Goal: Task Accomplishment & Management: Use online tool/utility

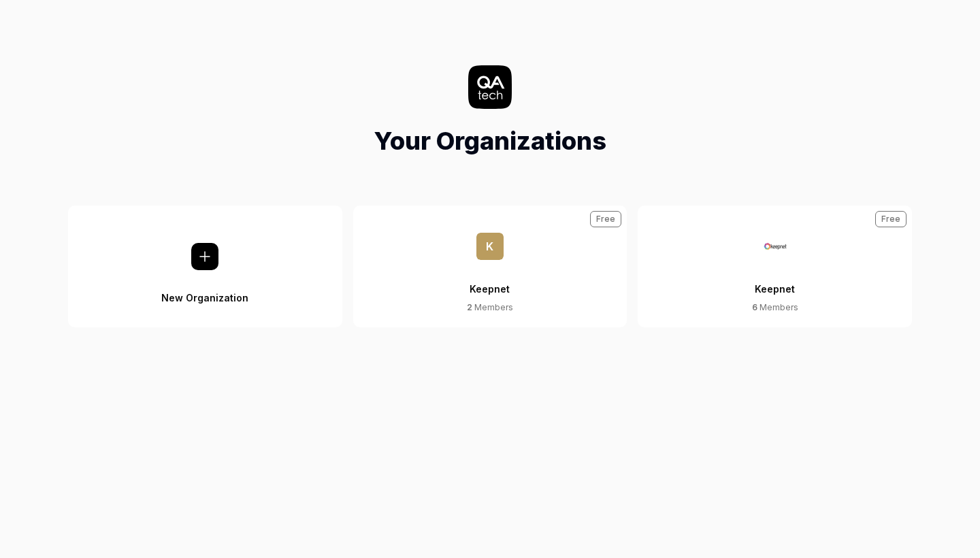
click at [790, 297] on div "Keepnet" at bounding box center [774, 280] width 40 height 41
click at [780, 268] on div "Keepnet" at bounding box center [774, 280] width 40 height 41
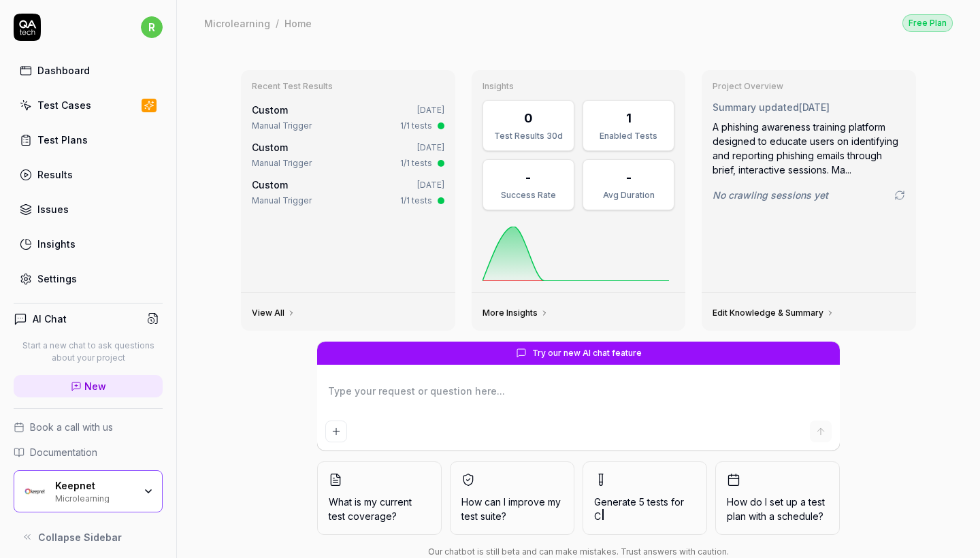
click at [93, 99] on link "Test Cases" at bounding box center [88, 105] width 149 height 27
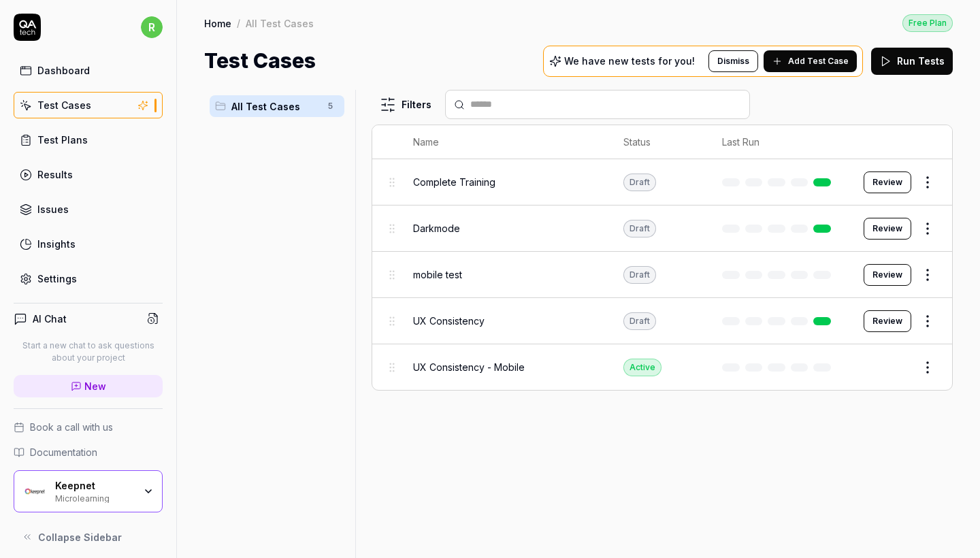
click at [116, 490] on div "Microlearning" at bounding box center [94, 497] width 79 height 11
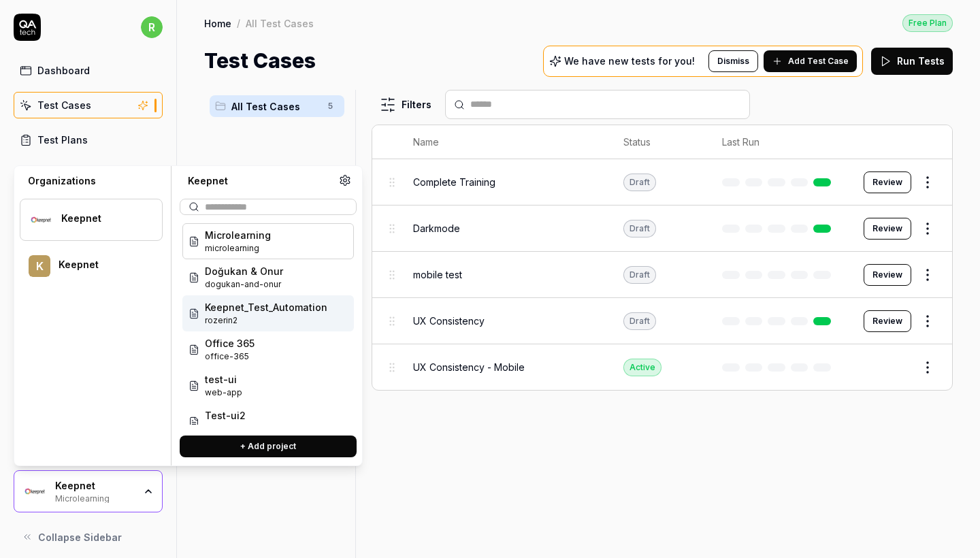
click at [286, 310] on span "Keepnet_Test_Automation" at bounding box center [266, 307] width 122 height 14
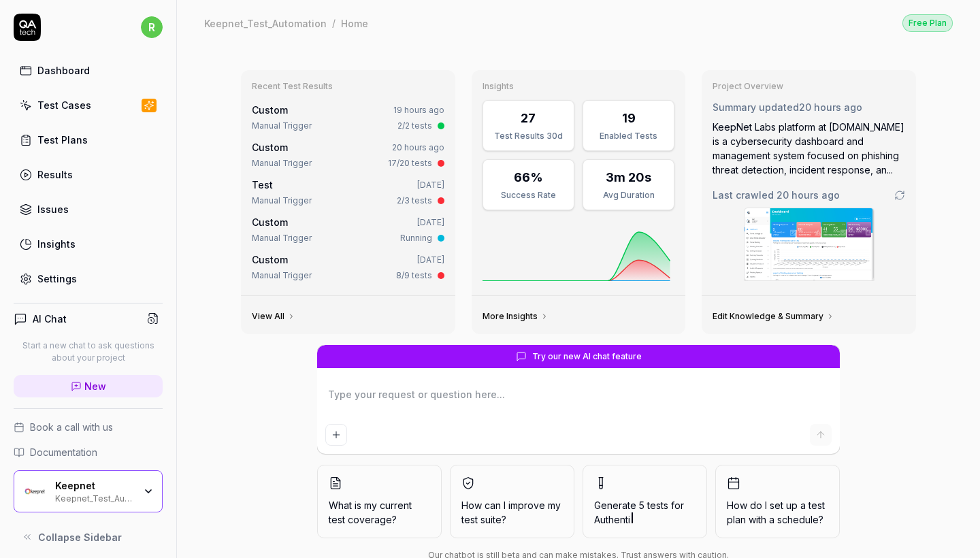
click at [114, 102] on link "Test Cases" at bounding box center [88, 105] width 149 height 27
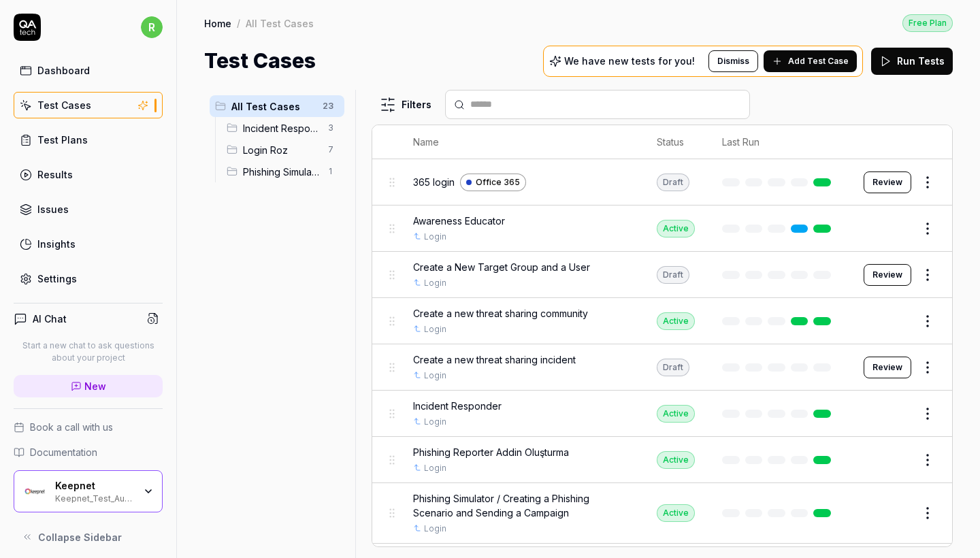
scroll to position [48, 0]
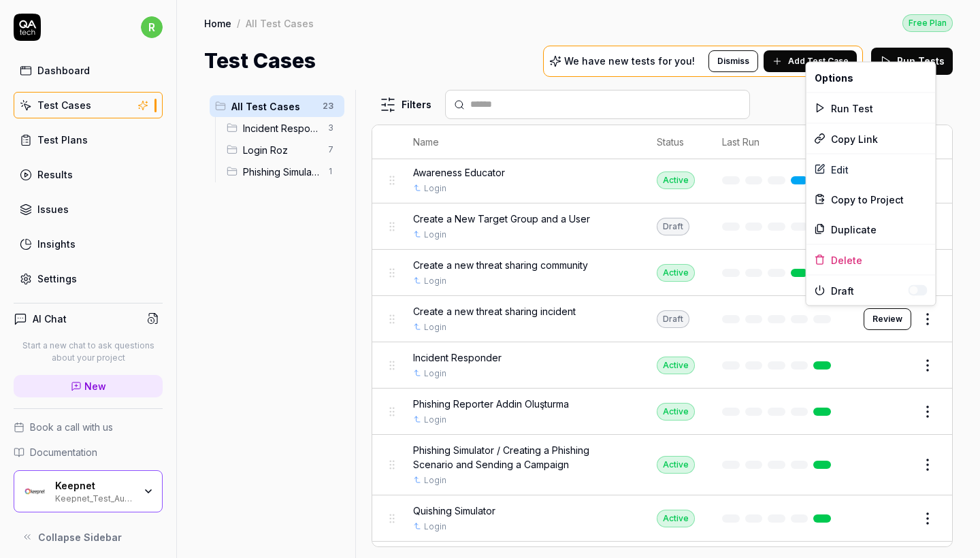
click at [859, 311] on html "r Dashboard Test Cases Test Plans Results Issues Insights Settings AI Chat Star…" at bounding box center [490, 279] width 980 height 558
click at [859, 176] on div "Edit" at bounding box center [870, 169] width 129 height 30
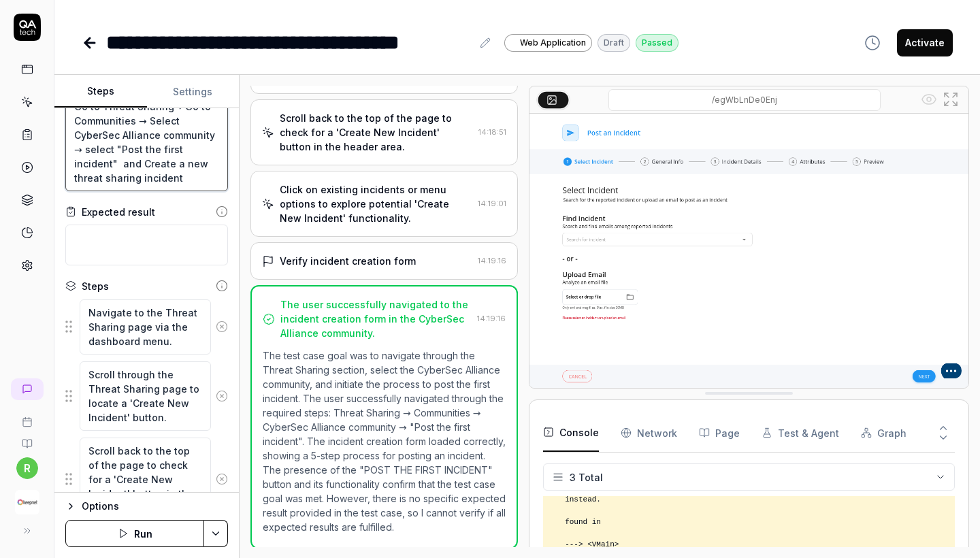
scroll to position [178, 0]
click at [188, 173] on textarea "Go to Threat Sharing→ Go to Communities → Select CyberSec Alliance community → …" at bounding box center [146, 142] width 163 height 98
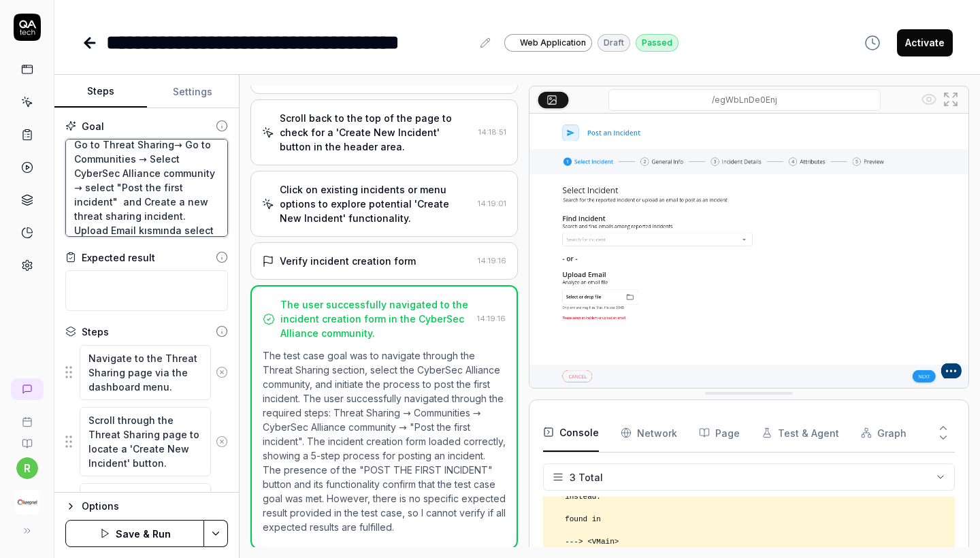
scroll to position [29, 0]
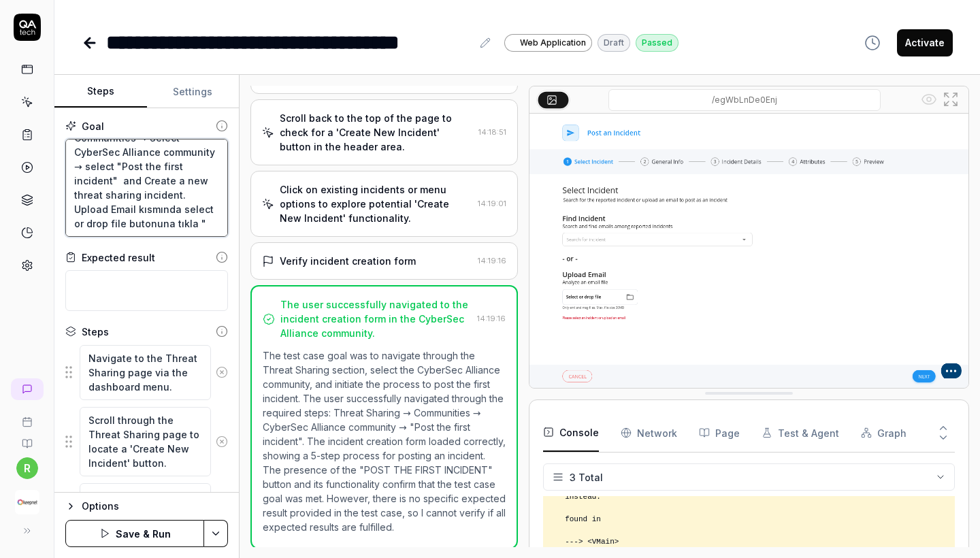
click at [163, 227] on textarea "Go to Threat Sharing→ Go to Communities → Select CyberSec Alliance community → …" at bounding box center [146, 188] width 163 height 98
click at [199, 225] on textarea "Go to Threat Sharing→ Go to Communities → Select CyberSec Alliance community → …" at bounding box center [146, 188] width 163 height 98
click at [213, 226] on textarea "Go to Threat Sharing→ Go to Communities → Select CyberSec Alliance community → …" at bounding box center [146, 188] width 163 height 98
click at [105, 211] on textarea "Go to Threat Sharing→ Go to Communities → Select CyberSec Alliance community → …" at bounding box center [146, 188] width 163 height 98
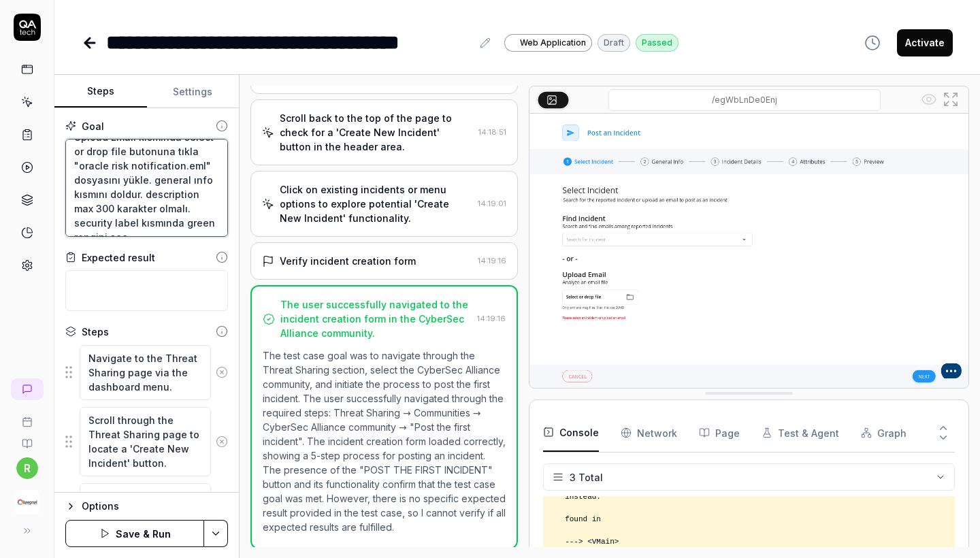
scroll to position [100, 0]
click at [205, 229] on textarea "Go to Threat Sharing→ Go to Communities → Select CyberSec Alliance community → …" at bounding box center [146, 188] width 163 height 98
paste textarea "4 Attributes"
click at [97, 193] on textarea "Go to Threat Sharing→ Go to Communities → Select CyberSec Alliance community → …" at bounding box center [146, 188] width 163 height 98
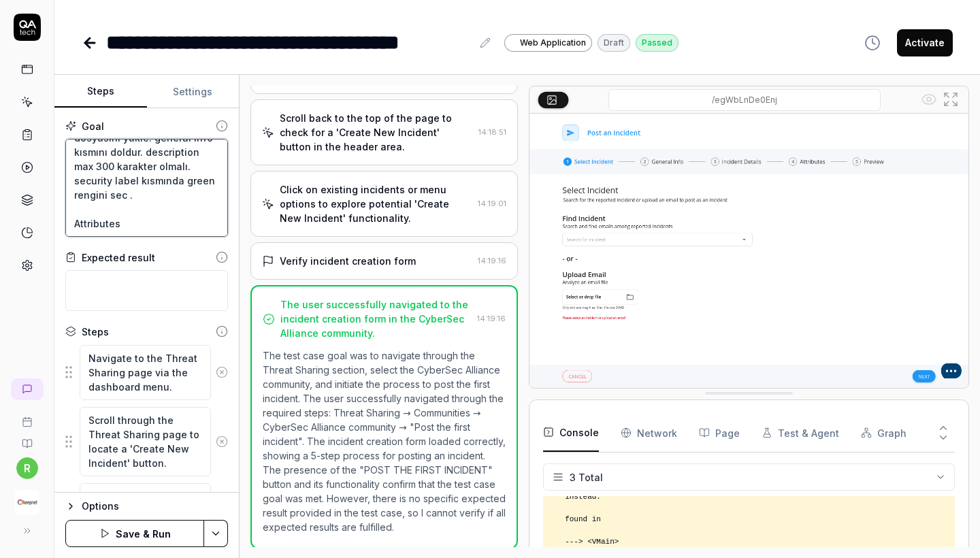
click at [120, 218] on textarea "Go to Threat Sharing→ Go to Communities → Select CyberSec Alliance community → …" at bounding box center [146, 188] width 163 height 98
click at [127, 207] on textarea "Go to Threat Sharing→ Go to Communities → Select CyberSec Alliance community → …" at bounding box center [146, 188] width 163 height 98
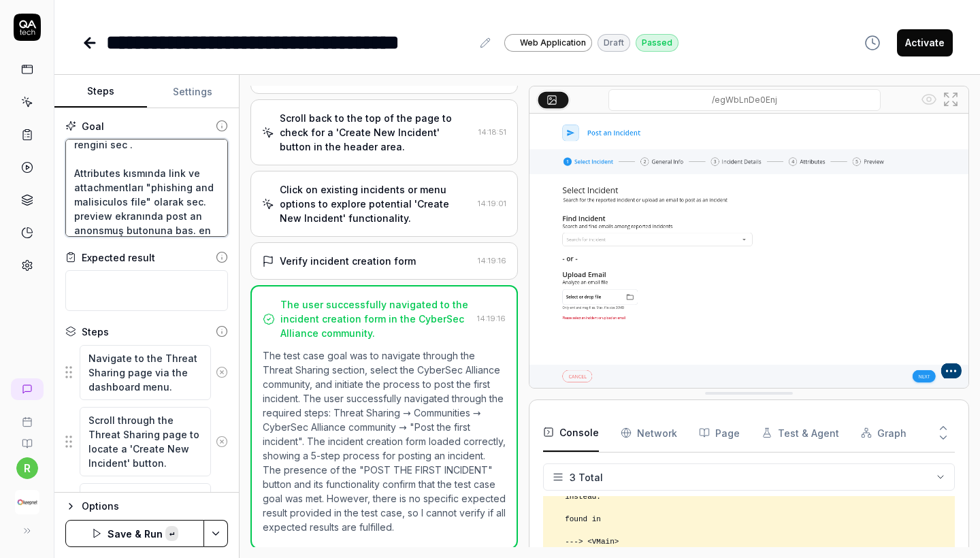
paste textarea "I accept terms and conditions for communities"
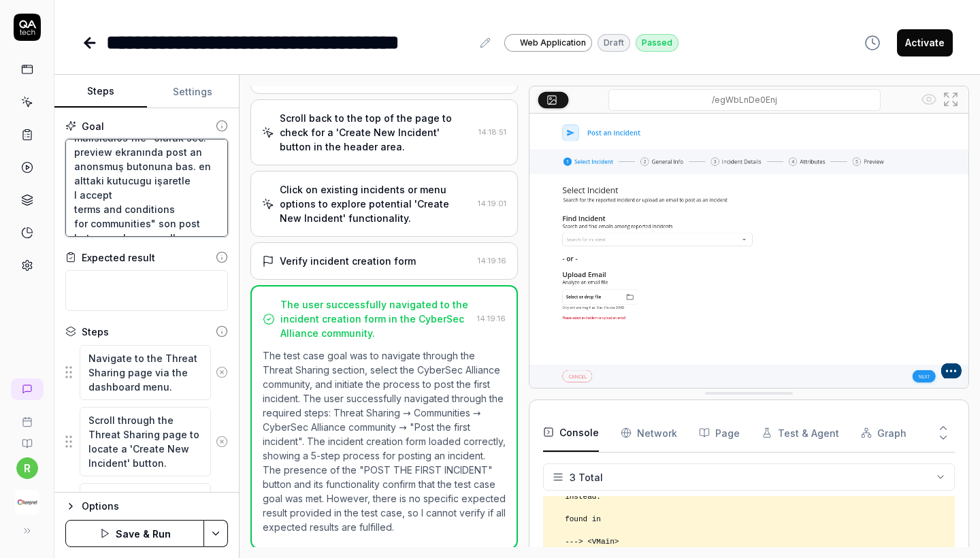
click at [166, 226] on textarea "Go to Threat Sharing→ Go to Communities → Select CyberSec Alliance community → …" at bounding box center [146, 188] width 163 height 98
drag, startPoint x: 172, startPoint y: 213, endPoint x: 159, endPoint y: 212, distance: 13.6
click at [159, 212] on textarea "Go to Threat Sharing→ Go to Communities → Select CyberSec Alliance community → …" at bounding box center [146, 188] width 163 height 98
drag, startPoint x: 199, startPoint y: 226, endPoint x: 7, endPoint y: -1, distance: 296.9
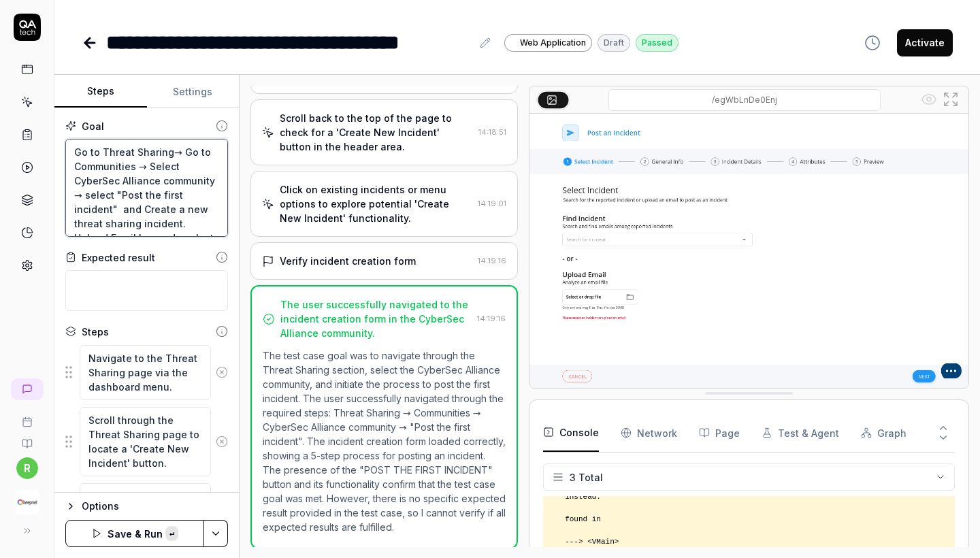
click at [7, 0] on html "**********" at bounding box center [490, 279] width 980 height 558
type textarea "Go to Threat Sharing→ Go to Communities → Select CyberSec Alliance community → …"
click at [29, 266] on circle at bounding box center [26, 265] width 3 height 3
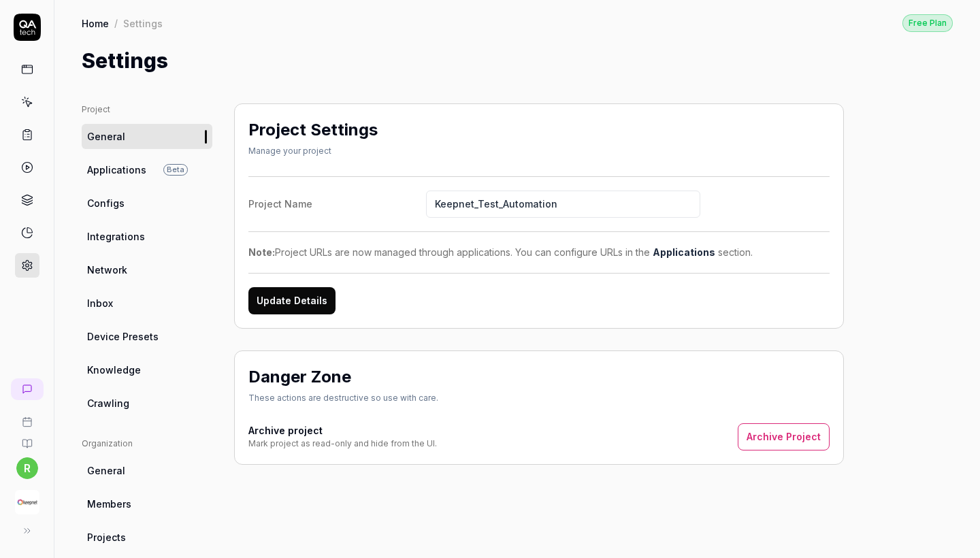
click at [135, 198] on link "Configs" at bounding box center [147, 202] width 131 height 25
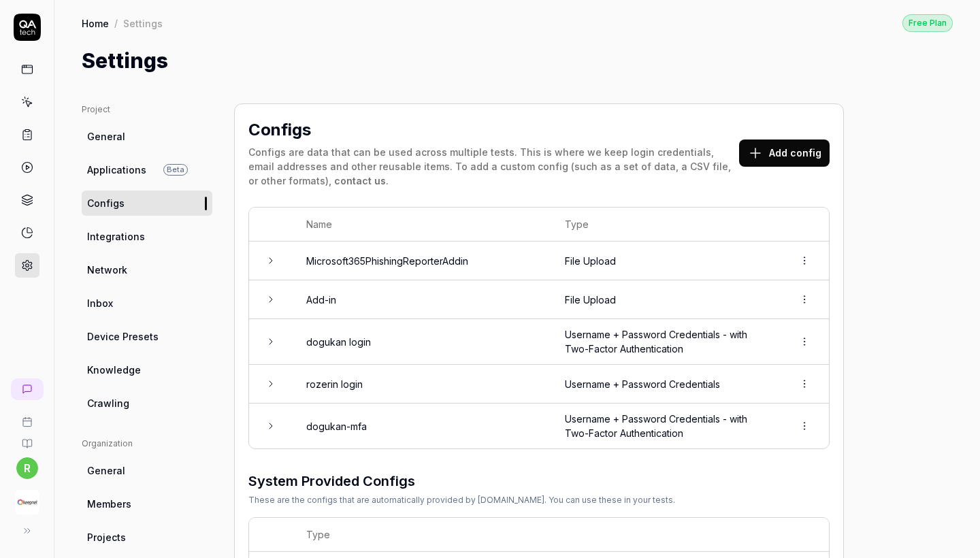
click at [803, 154] on button "Add config" at bounding box center [784, 152] width 90 height 27
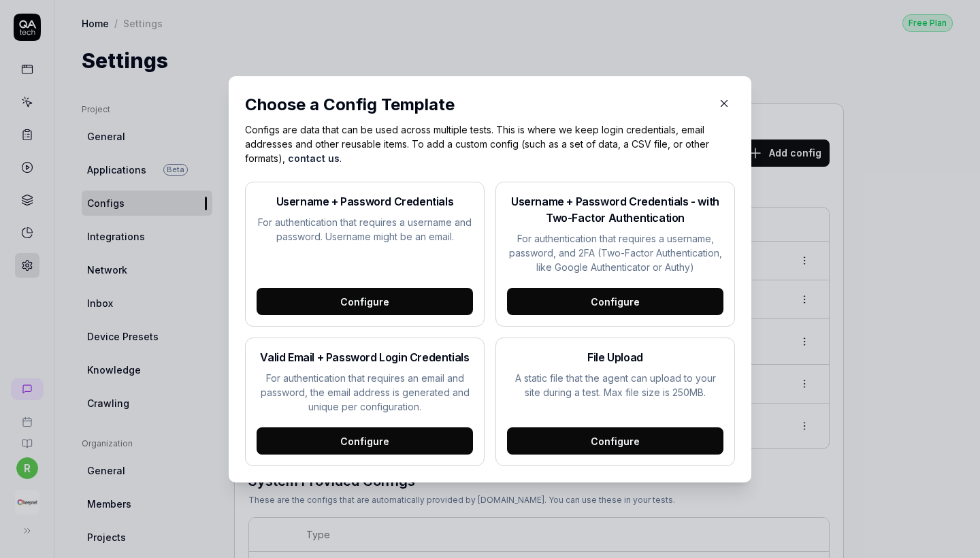
click at [604, 420] on div "File Upload A static file that the agent can upload to your site during a test.…" at bounding box center [614, 401] width 239 height 129
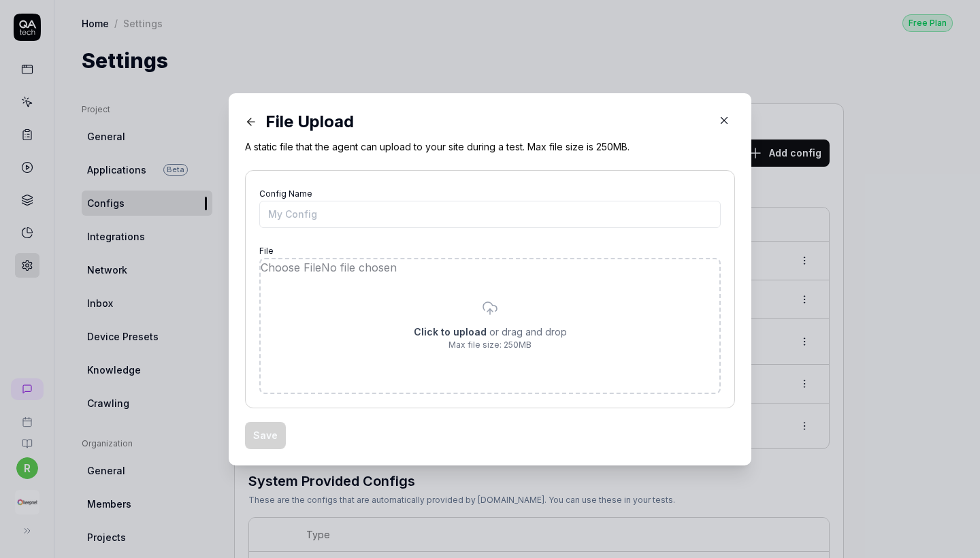
click at [604, 432] on div "Save" at bounding box center [490, 435] width 490 height 27
click at [442, 312] on input "file" at bounding box center [490, 325] width 459 height 133
type input "**********"
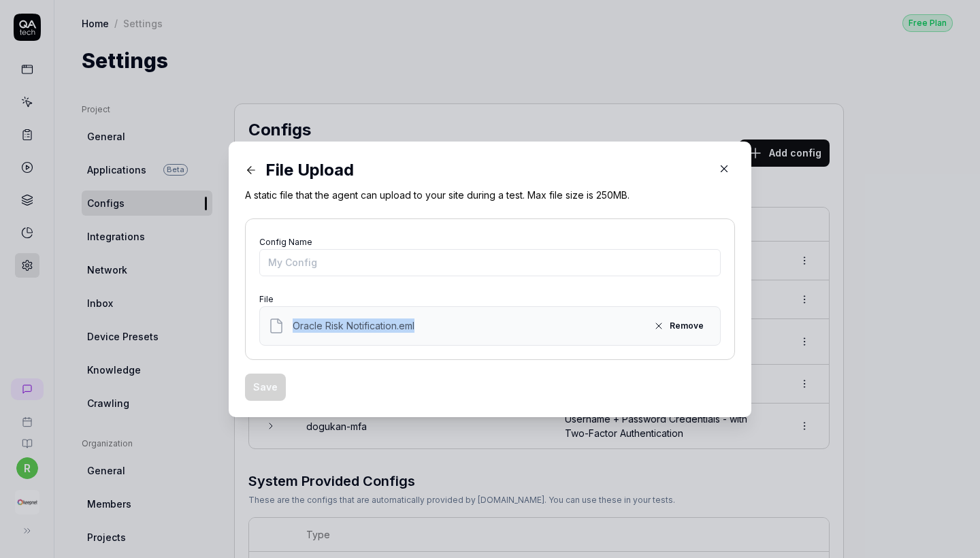
copy span "Oracle Risk Notification.eml"
drag, startPoint x: 438, startPoint y: 322, endPoint x: 292, endPoint y: 322, distance: 146.3
click at [292, 322] on div "Oracle Risk Notification.eml Remove" at bounding box center [490, 326] width 444 height 22
click at [308, 259] on input "Config Name" at bounding box center [489, 262] width 461 height 27
paste input "Oracle Risk Notification.eml"
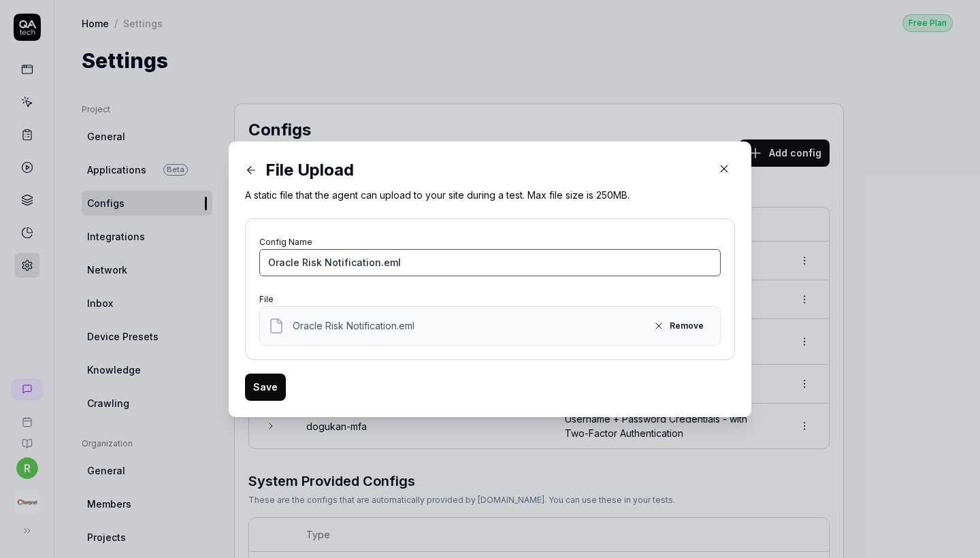
type input "Oracle Risk Notification.eml"
click at [269, 385] on button "Save" at bounding box center [265, 386] width 41 height 27
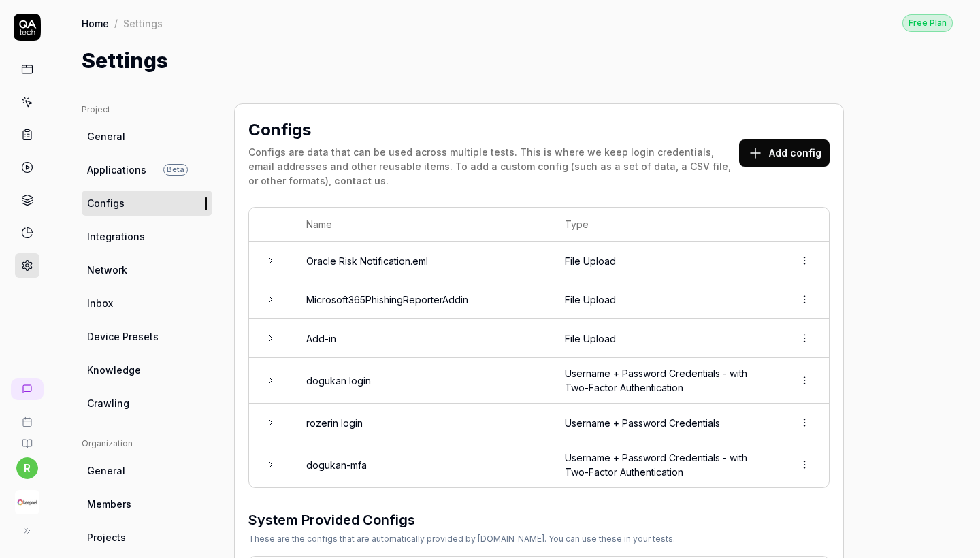
click at [31, 116] on div at bounding box center [27, 167] width 24 height 220
click at [31, 128] on link at bounding box center [27, 134] width 24 height 24
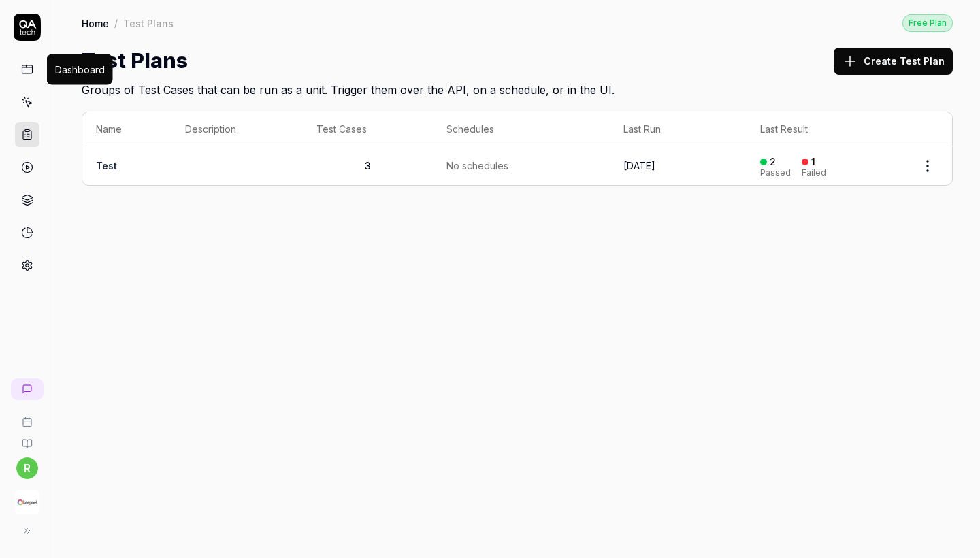
click at [26, 74] on icon at bounding box center [27, 69] width 12 height 12
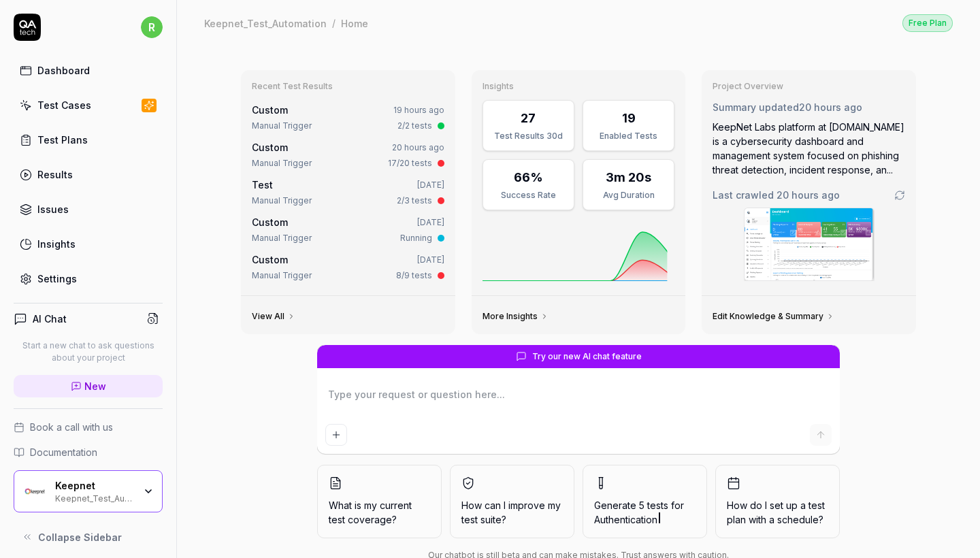
click at [49, 101] on div "Test Cases" at bounding box center [64, 105] width 54 height 14
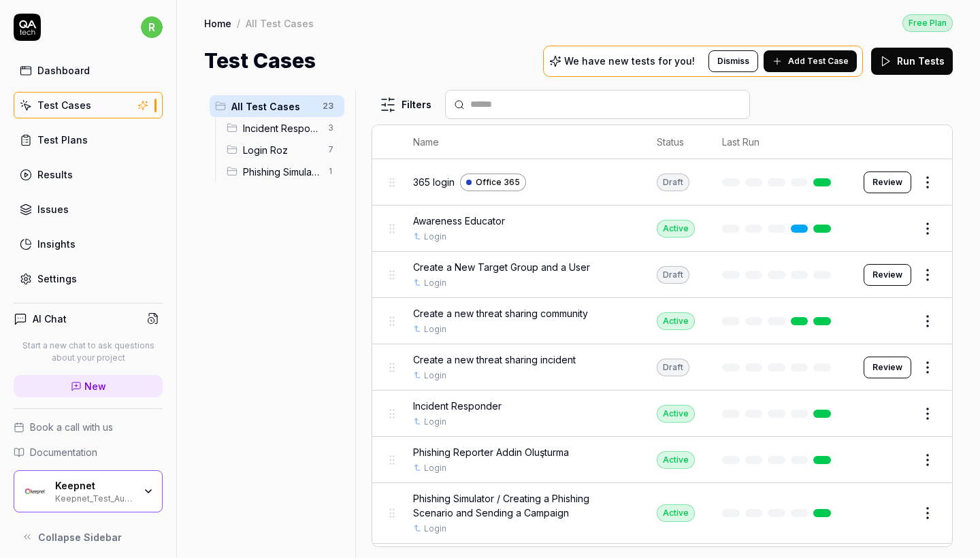
click at [859, 365] on html "r Dashboard Test Cases Test Plans Results Issues Insights Settings AI Chat Star…" at bounding box center [490, 279] width 980 height 558
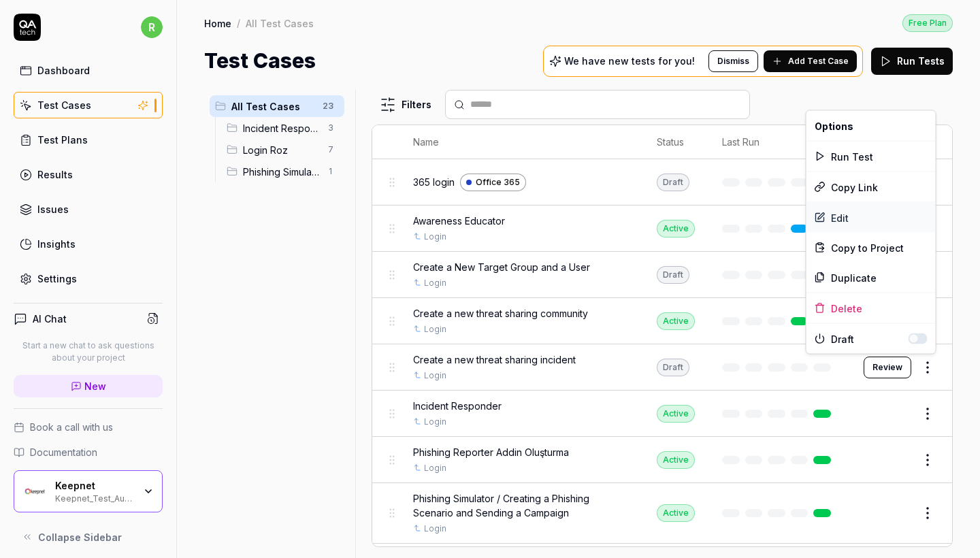
click at [858, 211] on div "Edit" at bounding box center [870, 218] width 129 height 30
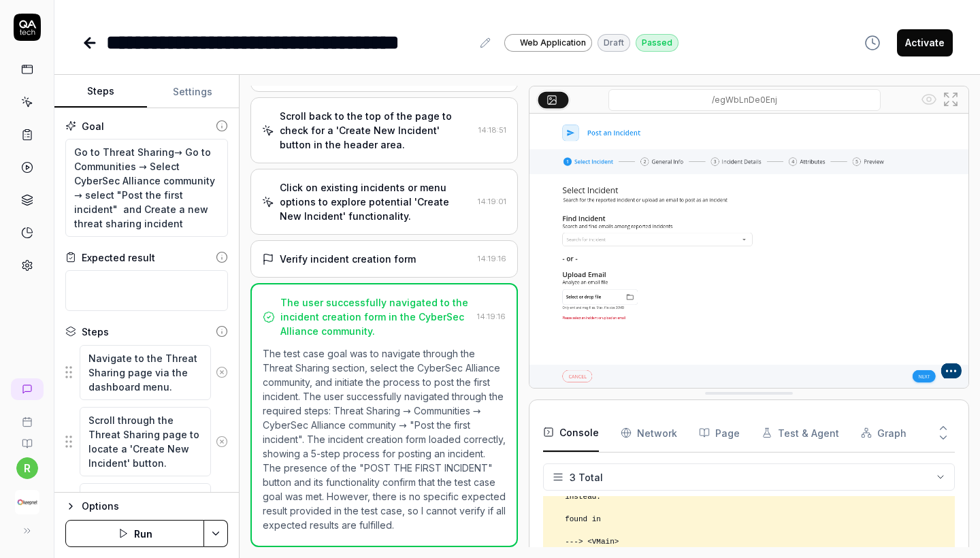
scroll to position [178, 0]
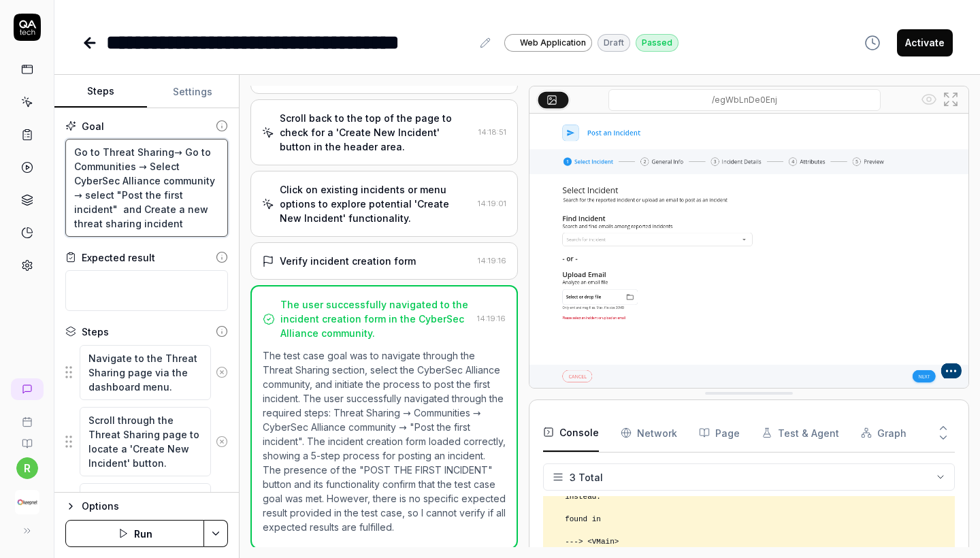
drag, startPoint x: 181, startPoint y: 225, endPoint x: 33, endPoint y: 103, distance: 191.8
click at [33, 103] on div "**********" at bounding box center [490, 279] width 980 height 558
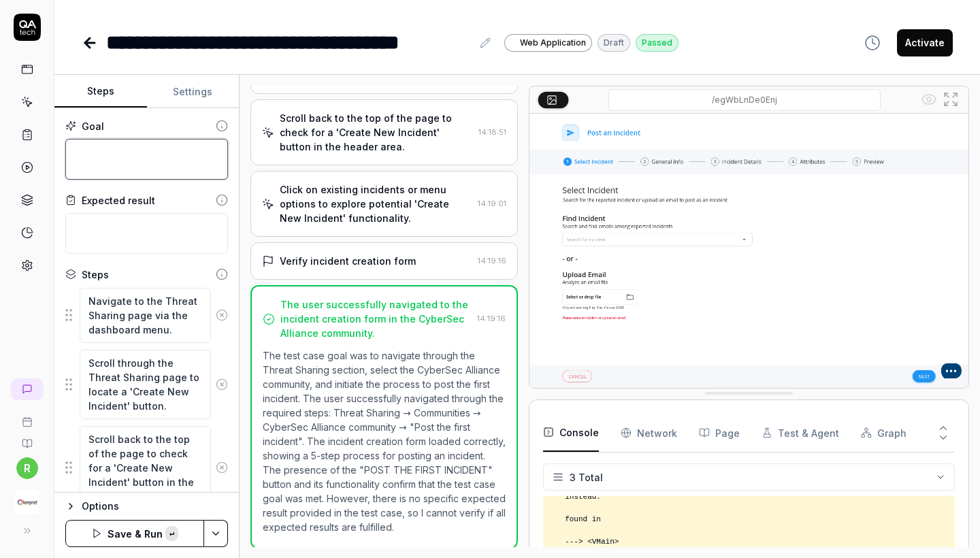
paste textarea "Navigate to Communities Go to Threat Sharing → Communities. Select the CyberSec…"
type textarea "Navigate to Communities Go to Threat Sharing → Communities. Select the CyberSec…"
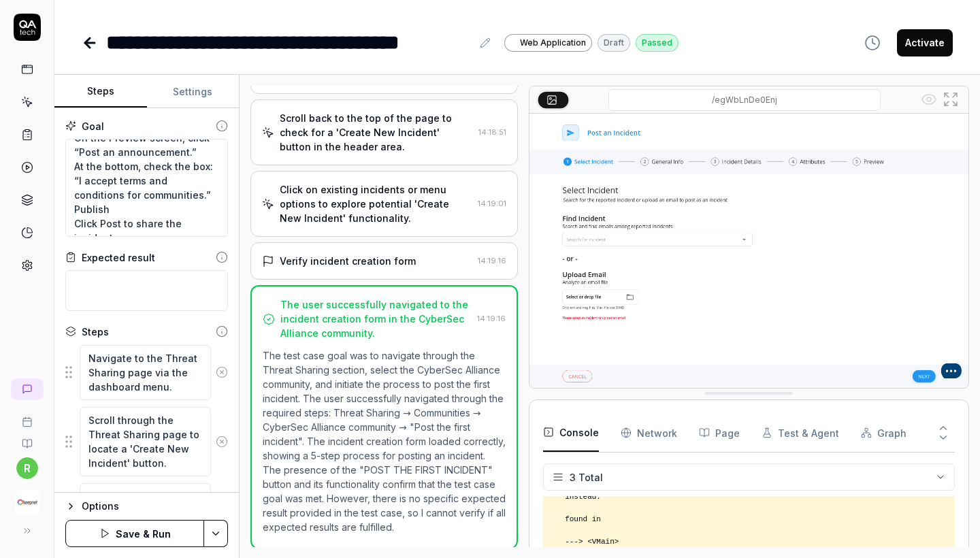
click at [193, 89] on button "Settings" at bounding box center [193, 92] width 93 height 33
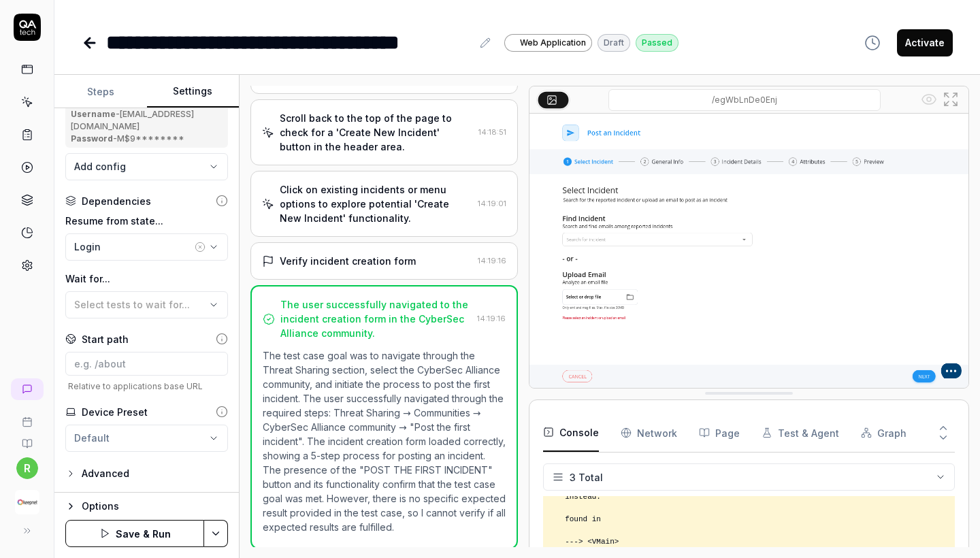
scroll to position [208, 0]
click at [176, 176] on body "**********" at bounding box center [490, 279] width 980 height 558
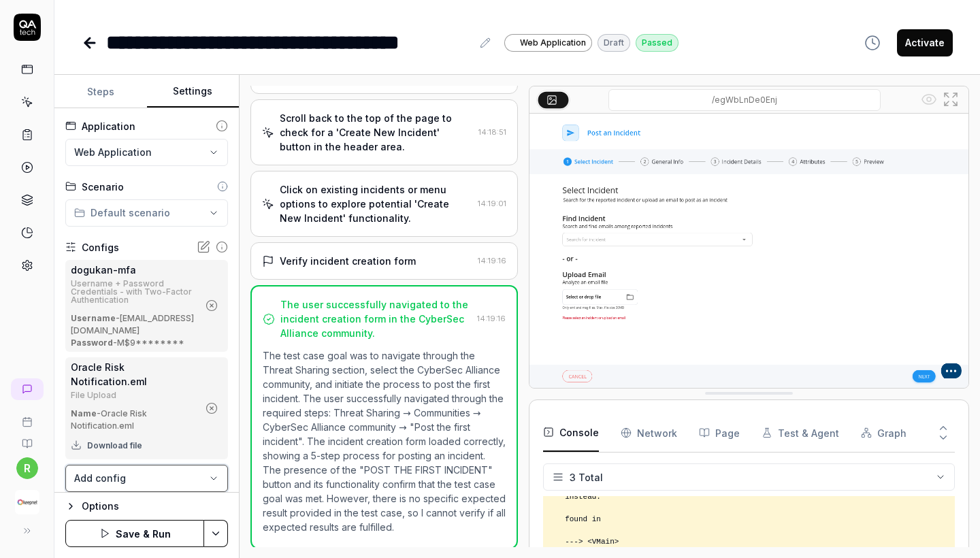
scroll to position [0, 0]
click at [114, 490] on button "Save & Run" at bounding box center [134, 533] width 139 height 27
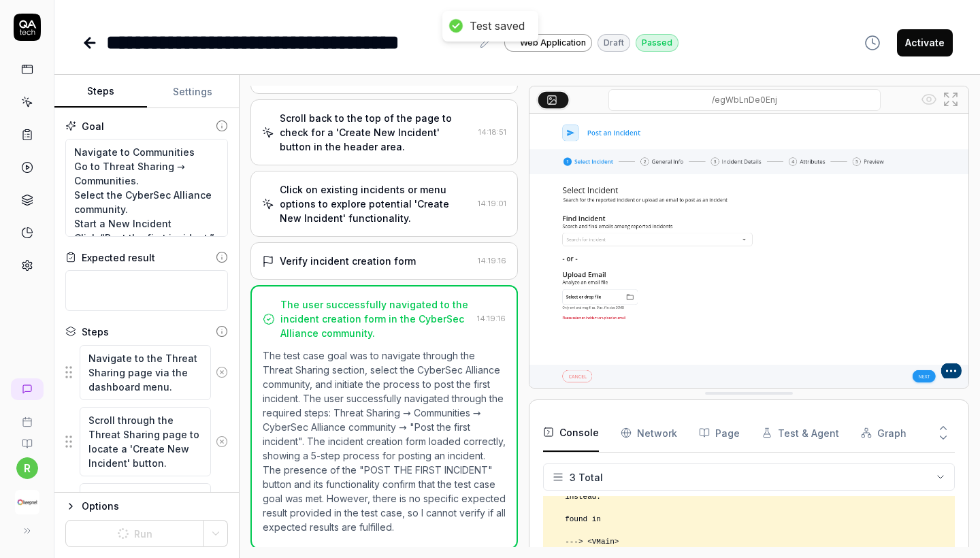
click at [104, 89] on button "Steps" at bounding box center [100, 92] width 93 height 33
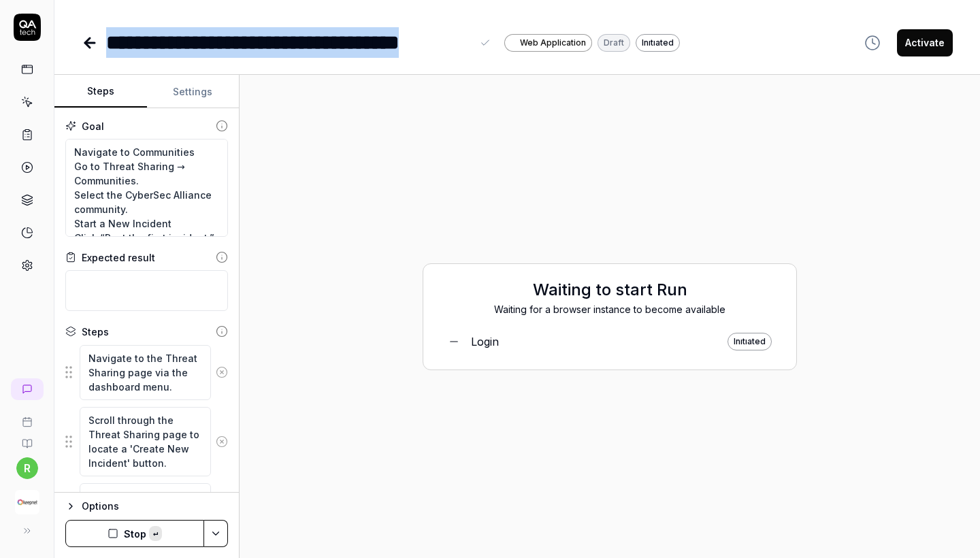
copy div "**********"
drag, startPoint x: 108, startPoint y: 37, endPoint x: 482, endPoint y: 49, distance: 373.7
click at [482, 49] on div "**********" at bounding box center [299, 42] width 387 height 31
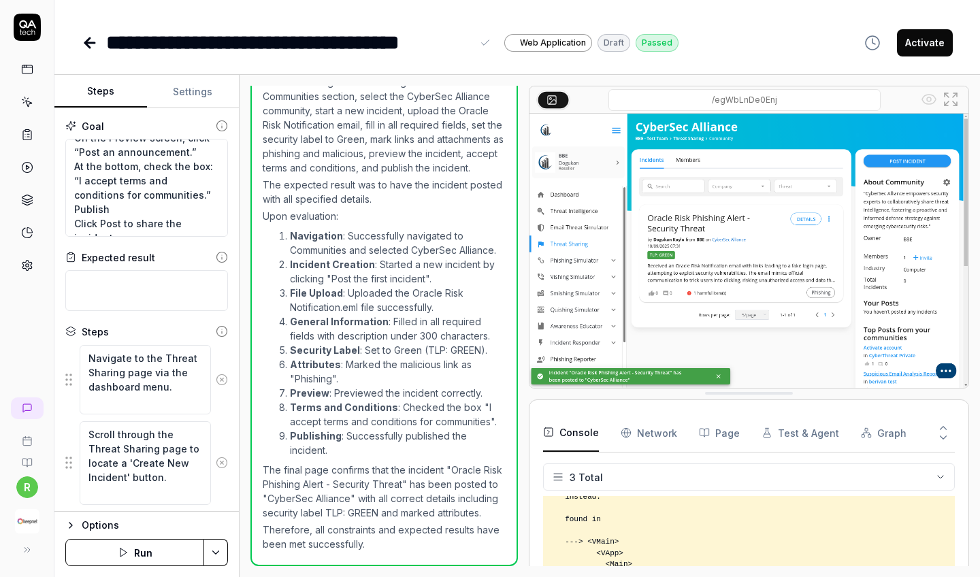
scroll to position [1835, 0]
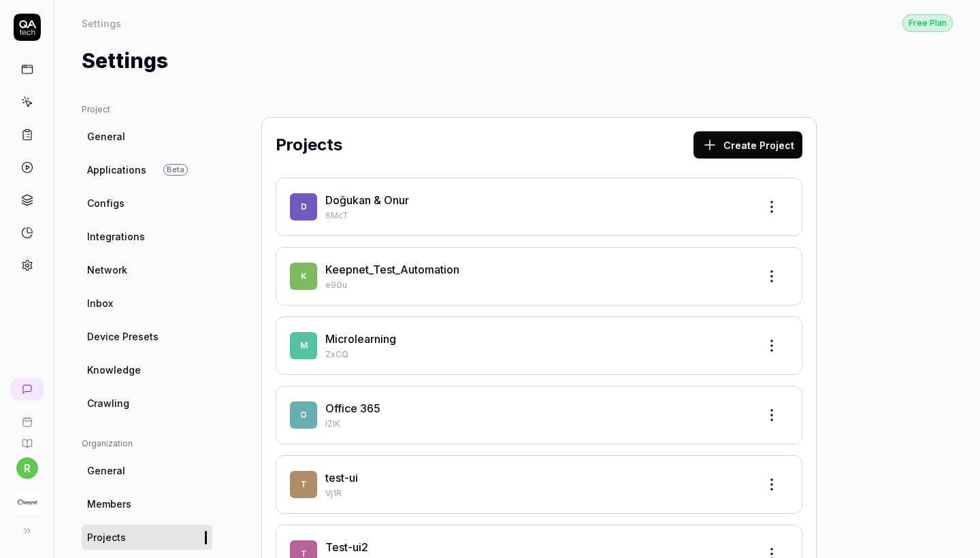
click at [25, 135] on icon at bounding box center [27, 135] width 12 height 12
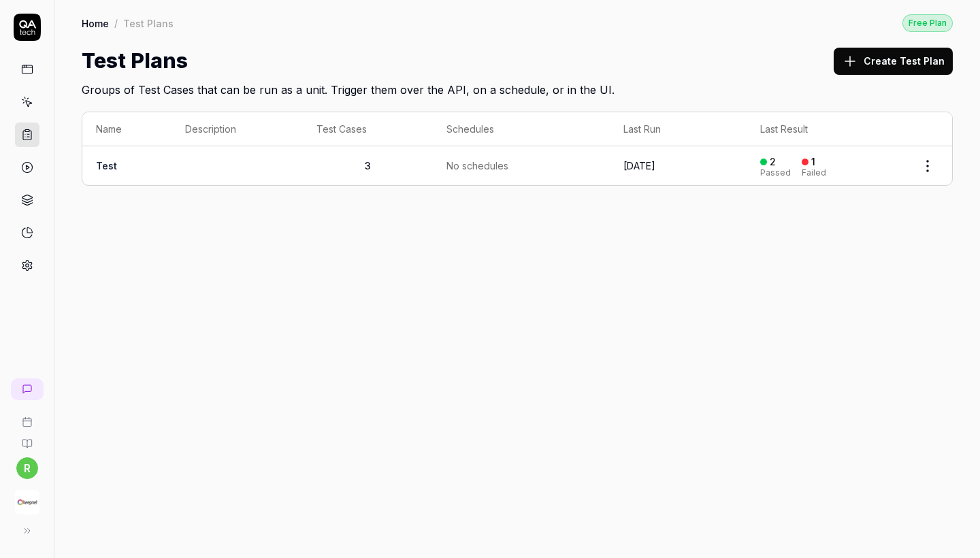
click at [33, 501] on img "button" at bounding box center [27, 502] width 24 height 24
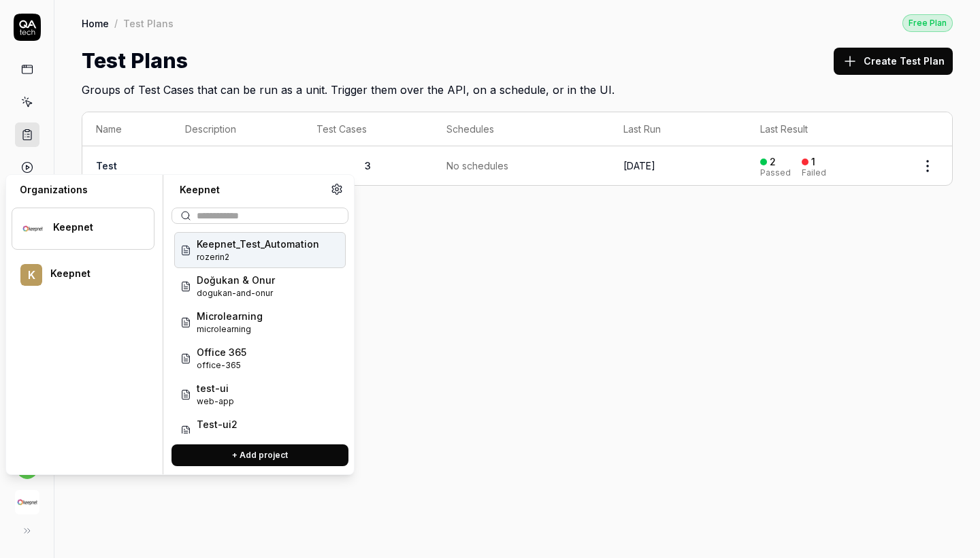
click at [260, 256] on span "rozerin2" at bounding box center [258, 257] width 122 height 12
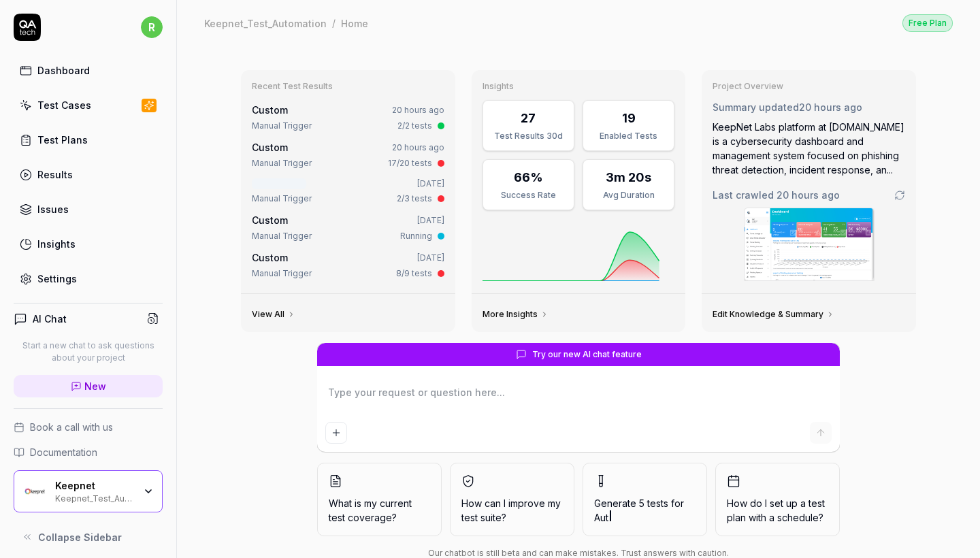
type textarea "*"
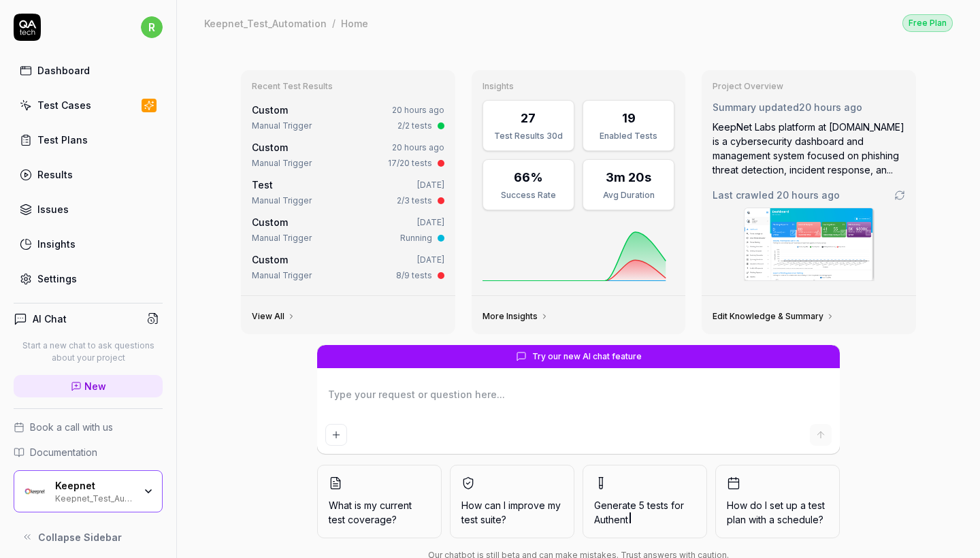
click at [55, 109] on div "Test Cases" at bounding box center [64, 105] width 54 height 14
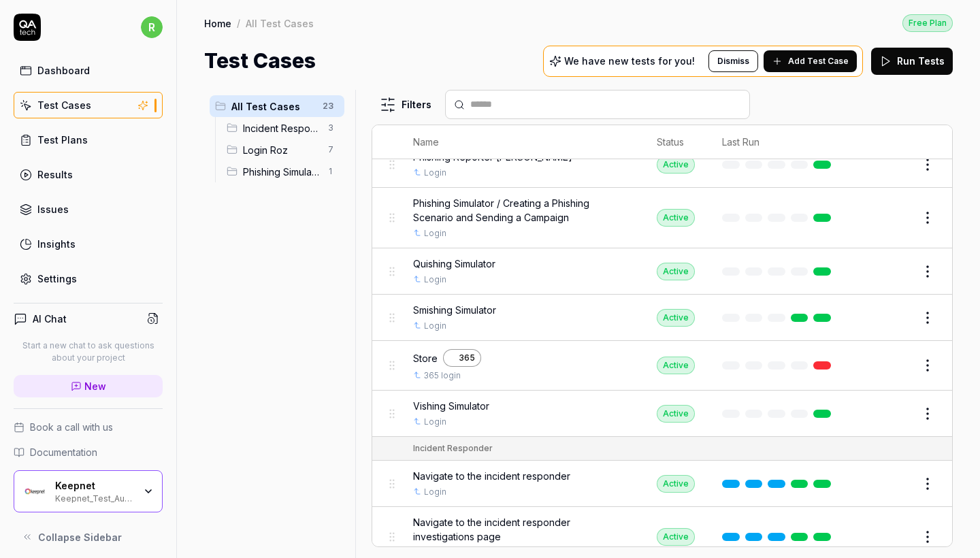
scroll to position [386, 0]
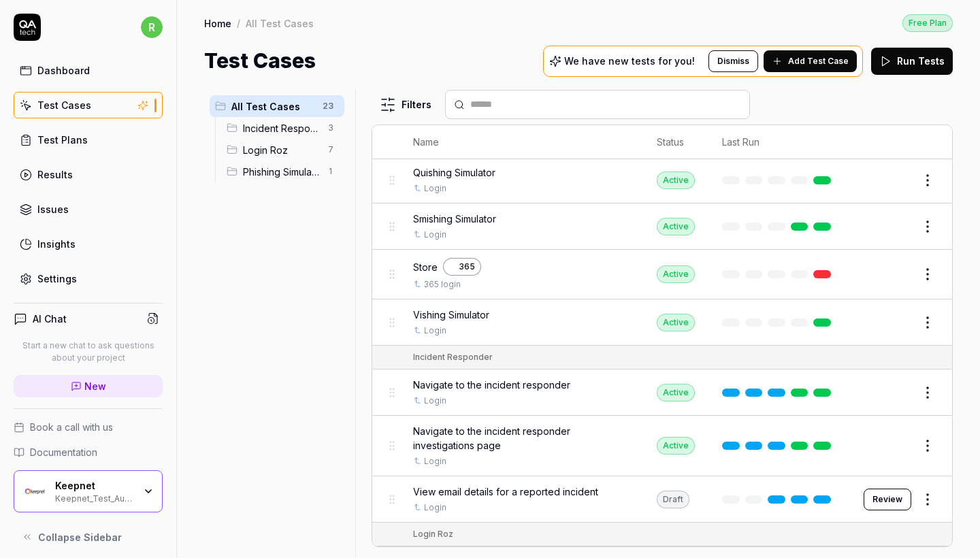
click at [898, 62] on button "Run Tests" at bounding box center [912, 61] width 82 height 27
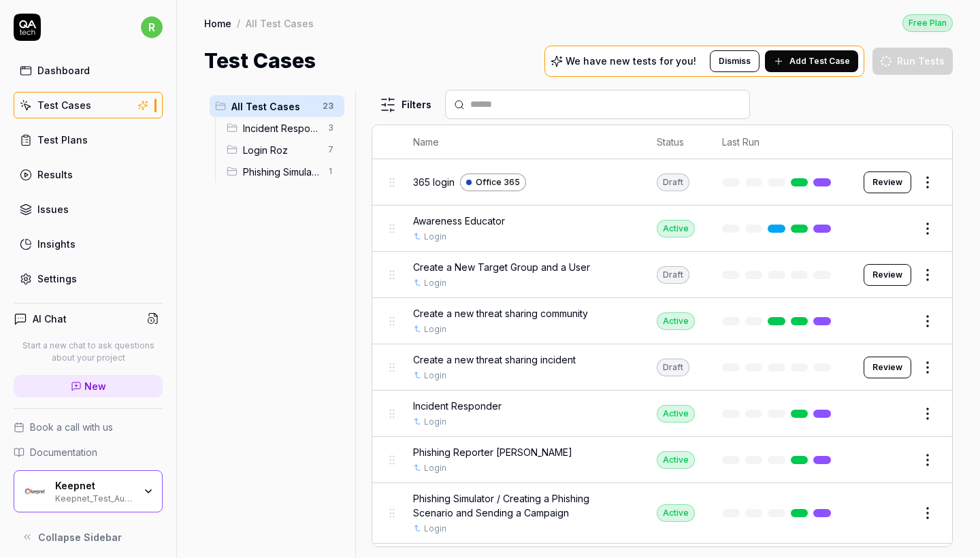
scroll to position [0, 0]
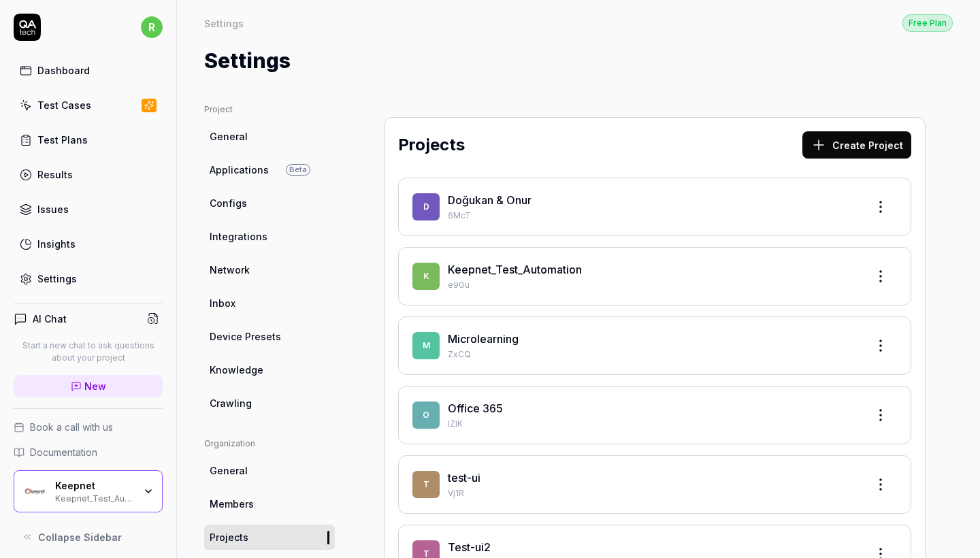
click at [502, 208] on div "Doğukan & Onur 6McT" at bounding box center [652, 207] width 408 height 30
click at [497, 199] on link "Doğukan & Onur" at bounding box center [490, 200] width 84 height 14
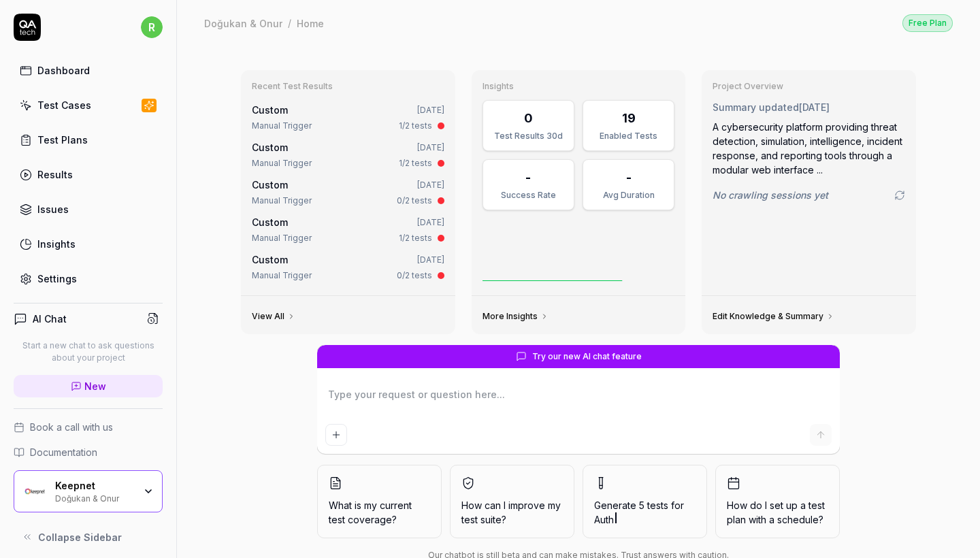
click at [103, 96] on link "Test Cases" at bounding box center [88, 105] width 149 height 27
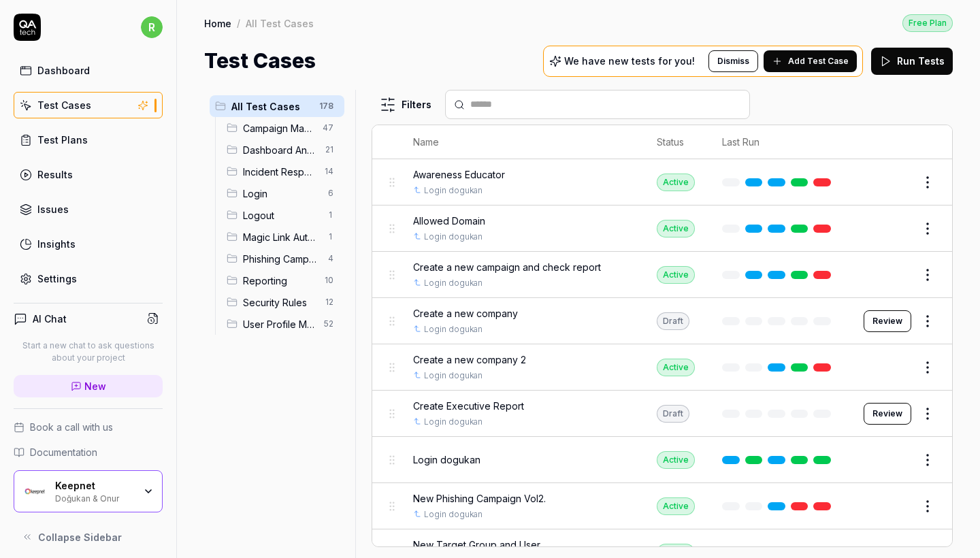
click at [599, 266] on div "Create a new campaign and check report" at bounding box center [521, 267] width 216 height 14
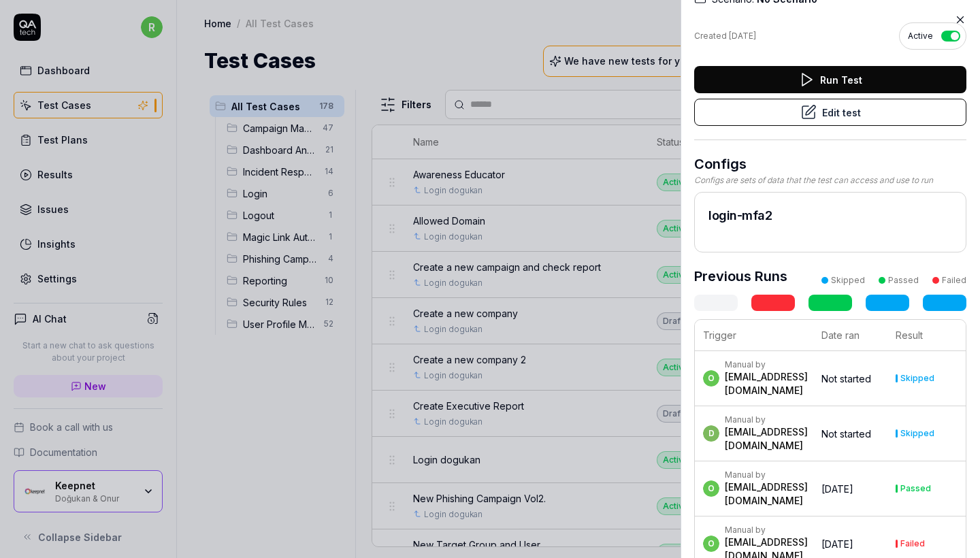
scroll to position [0, 1]
click at [959, 18] on icon at bounding box center [960, 20] width 12 height 12
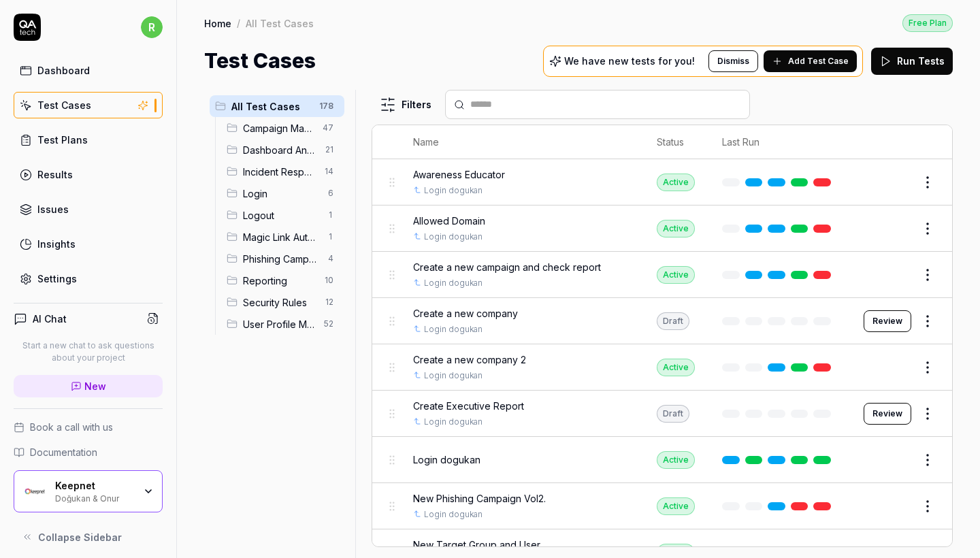
click at [137, 478] on div "Keepnet Doğukan & Onur" at bounding box center [88, 491] width 149 height 42
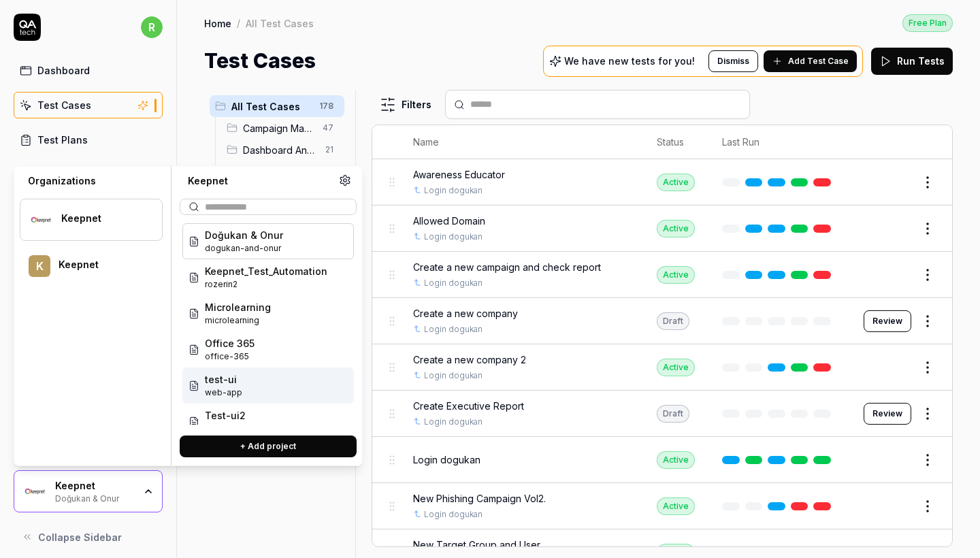
scroll to position [15, 0]
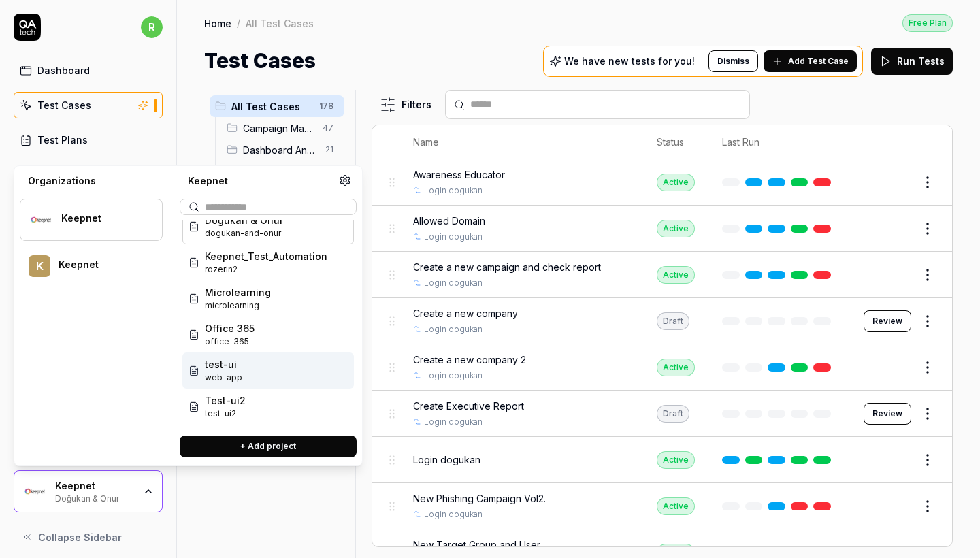
click at [222, 373] on span "web-app" at bounding box center [223, 377] width 37 height 12
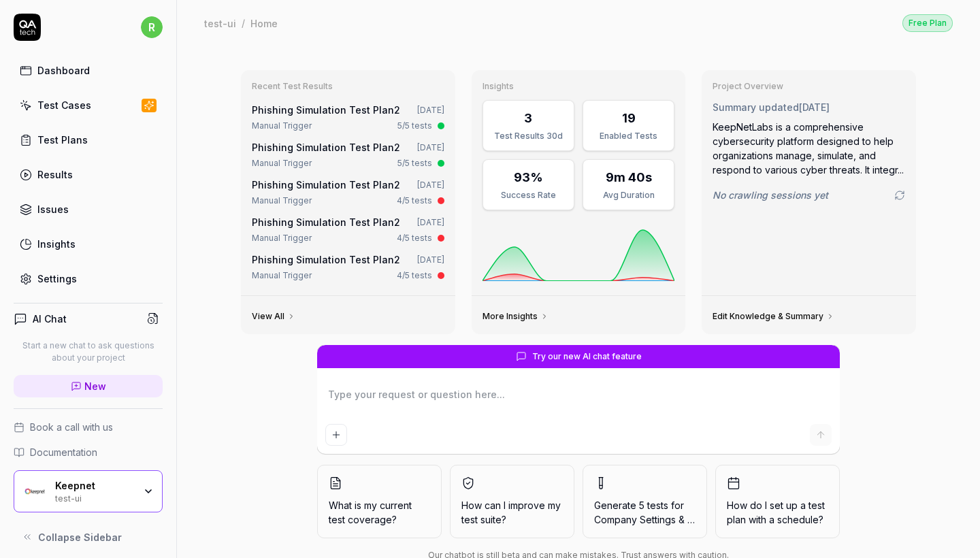
click at [75, 108] on div "Test Cases" at bounding box center [64, 105] width 54 height 14
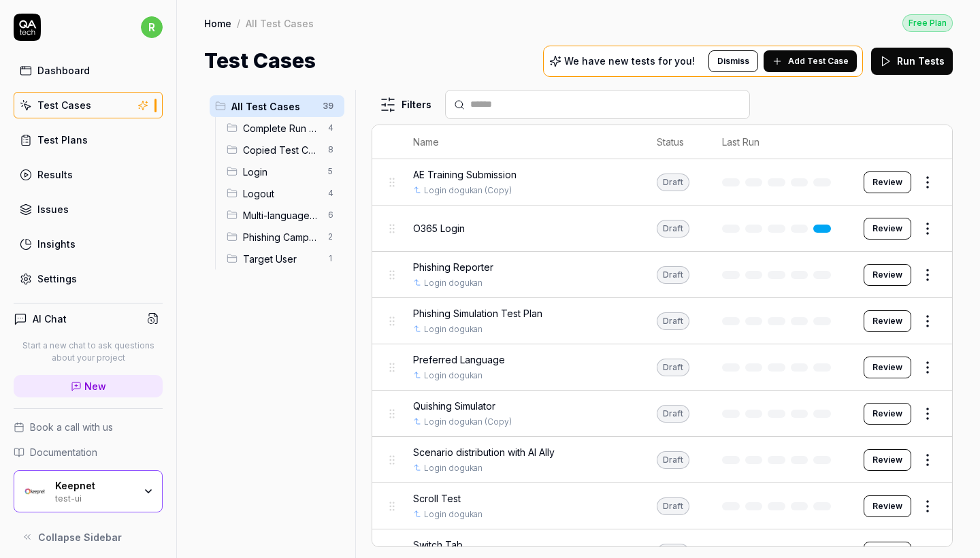
click at [118, 503] on div "Keepnet test-ui" at bounding box center [88, 491] width 149 height 42
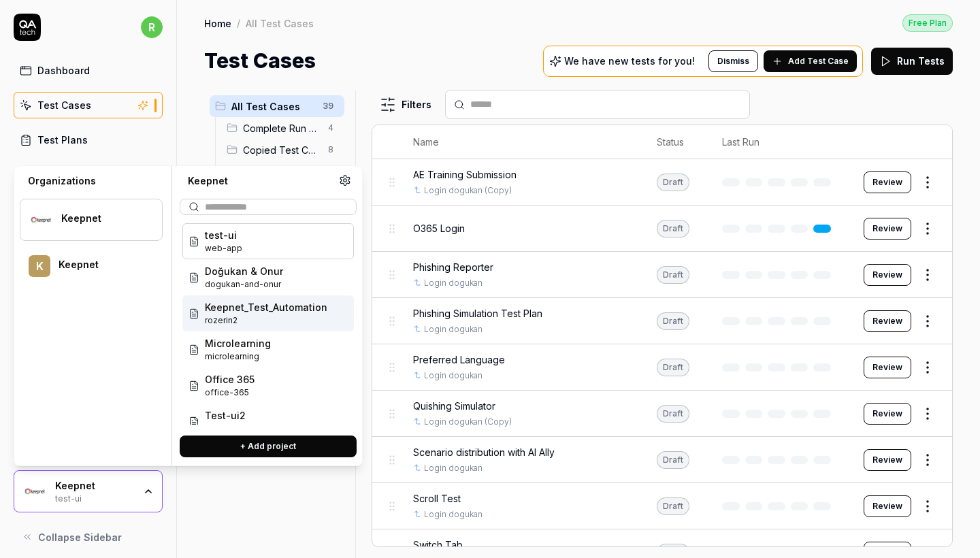
click at [244, 305] on span "Keepnet_Test_Automation" at bounding box center [266, 307] width 122 height 14
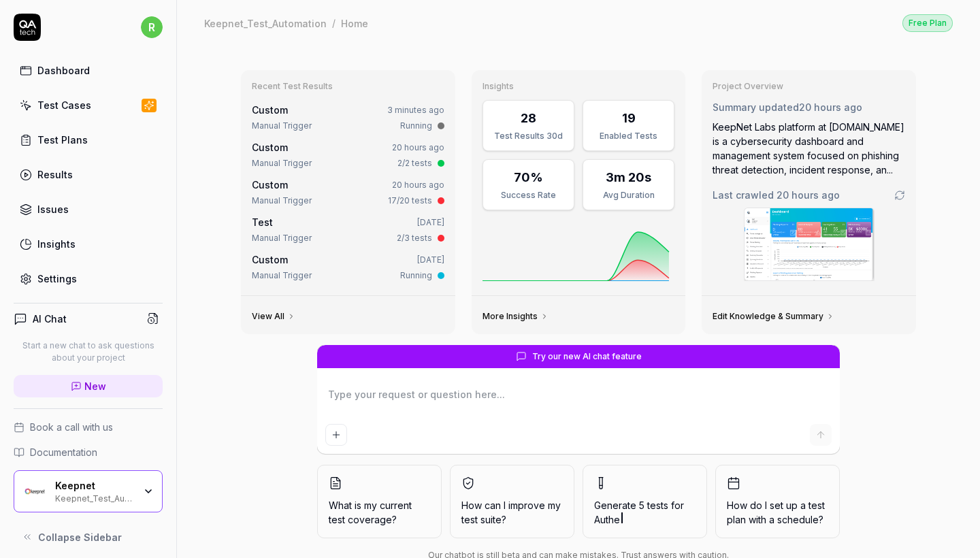
type textarea "*"
click at [112, 110] on link "Test Cases" at bounding box center [88, 105] width 149 height 27
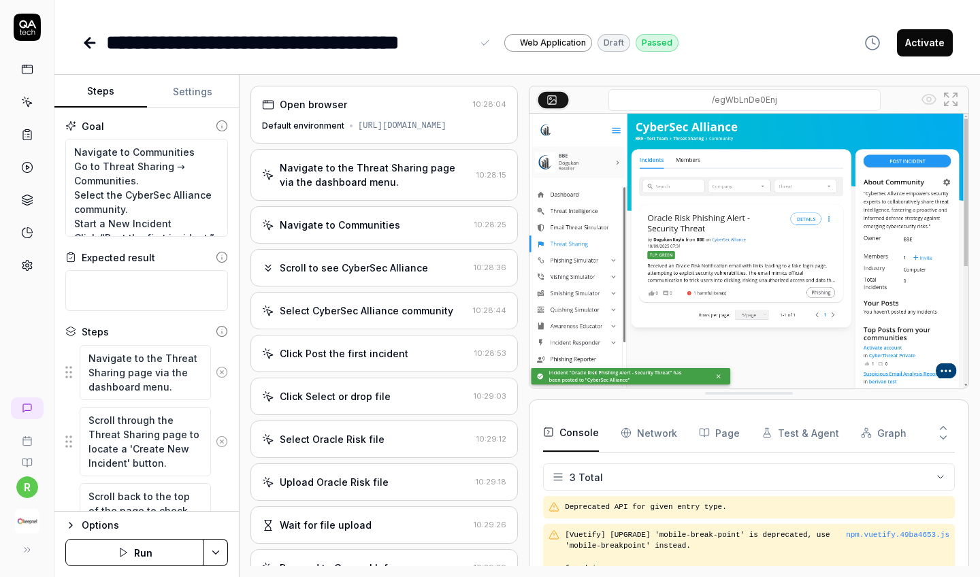
scroll to position [178, 0]
